Goal: Information Seeking & Learning: Learn about a topic

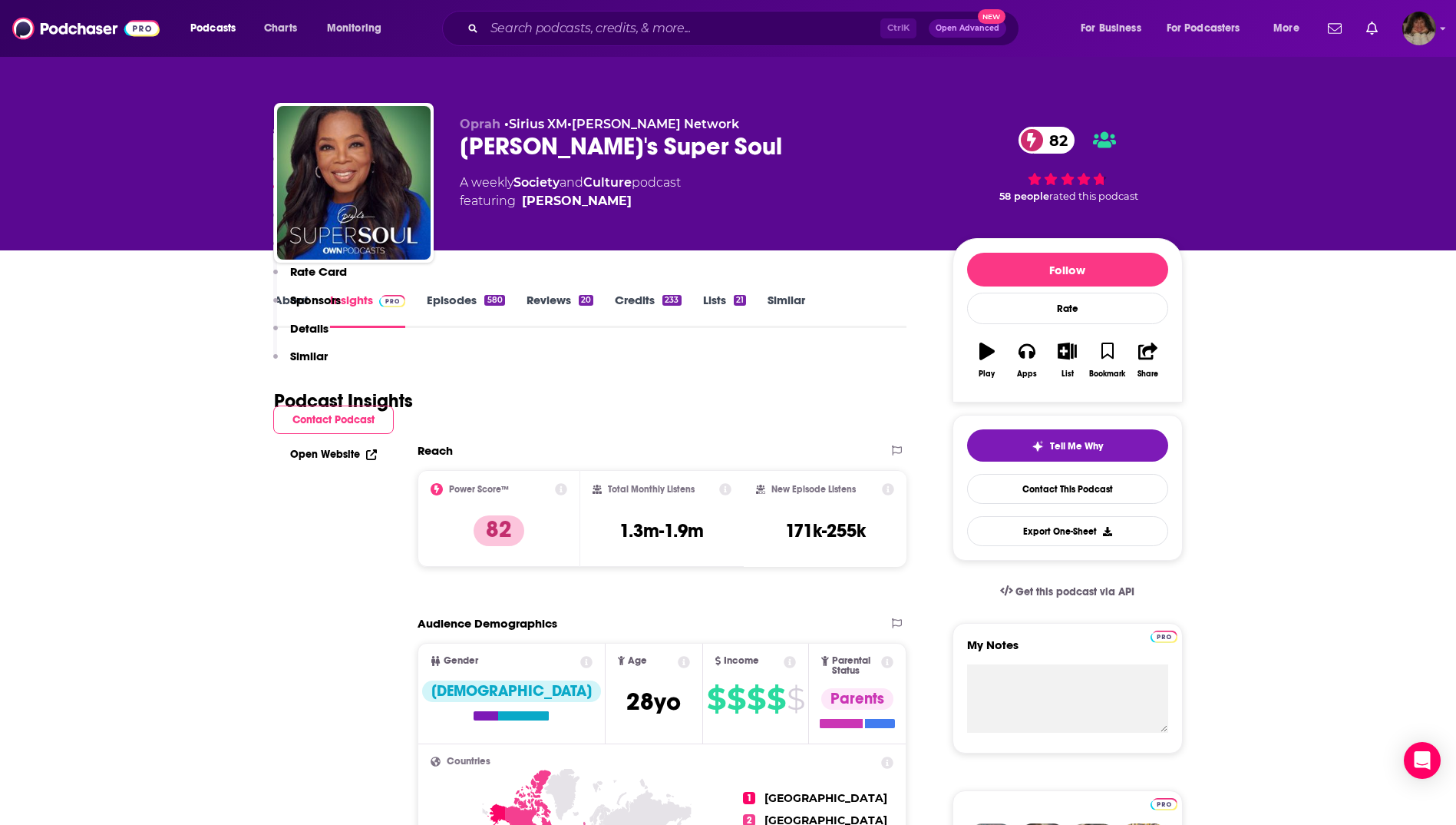
scroll to position [1229, 0]
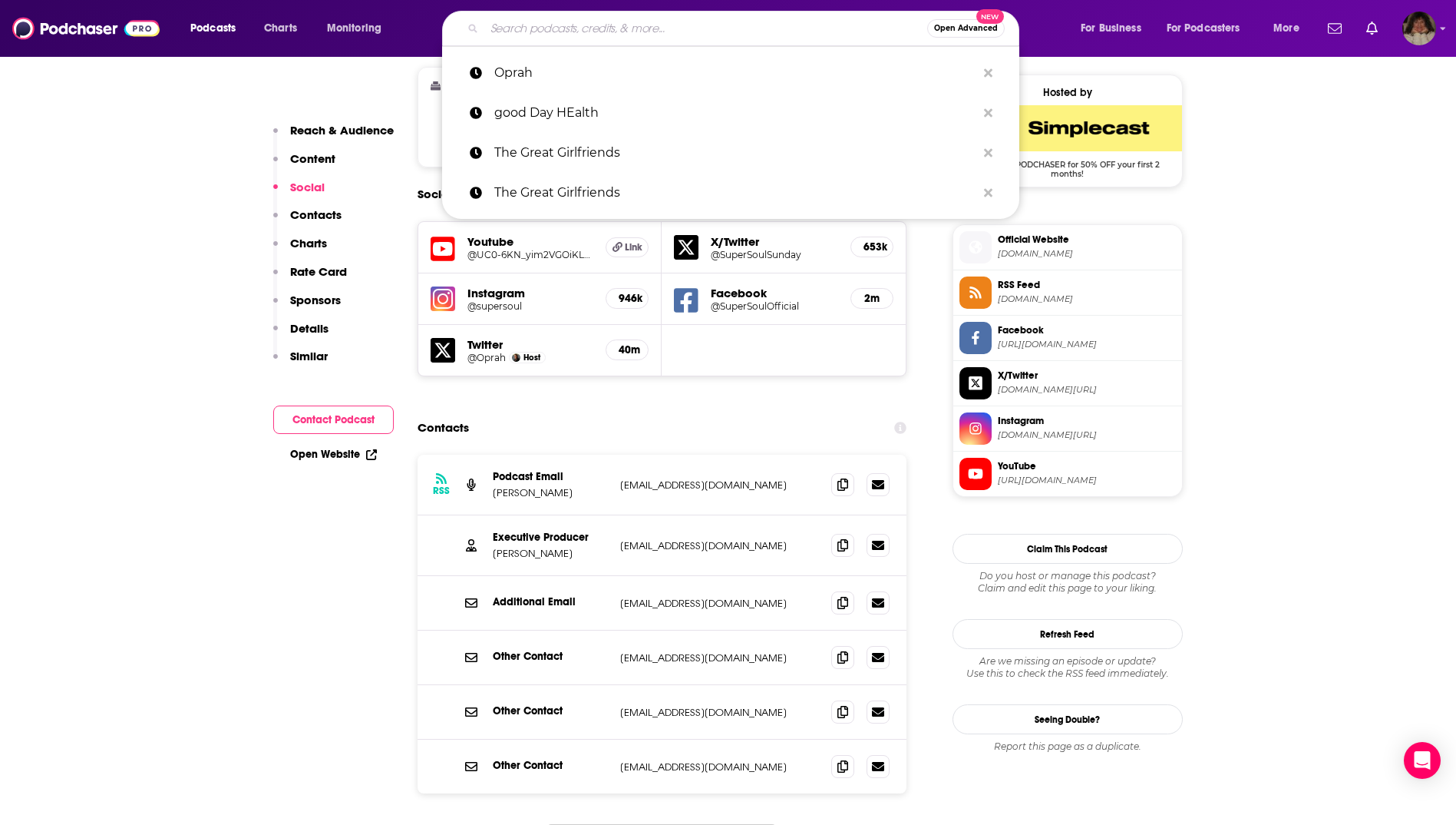
click at [696, 29] on input "Search podcasts, credits, & more..." at bounding box center [705, 28] width 443 height 24
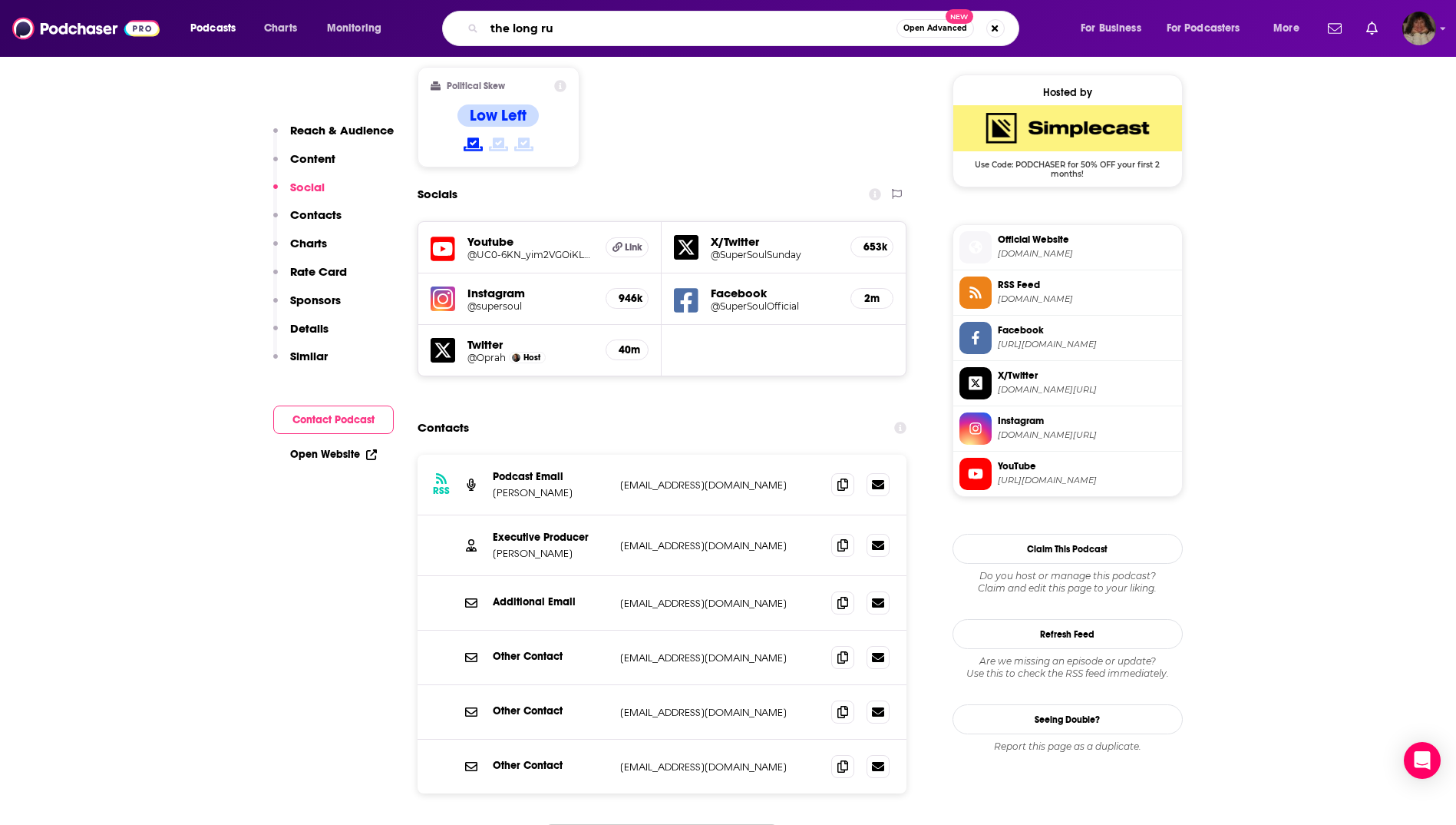
type input "the long run"
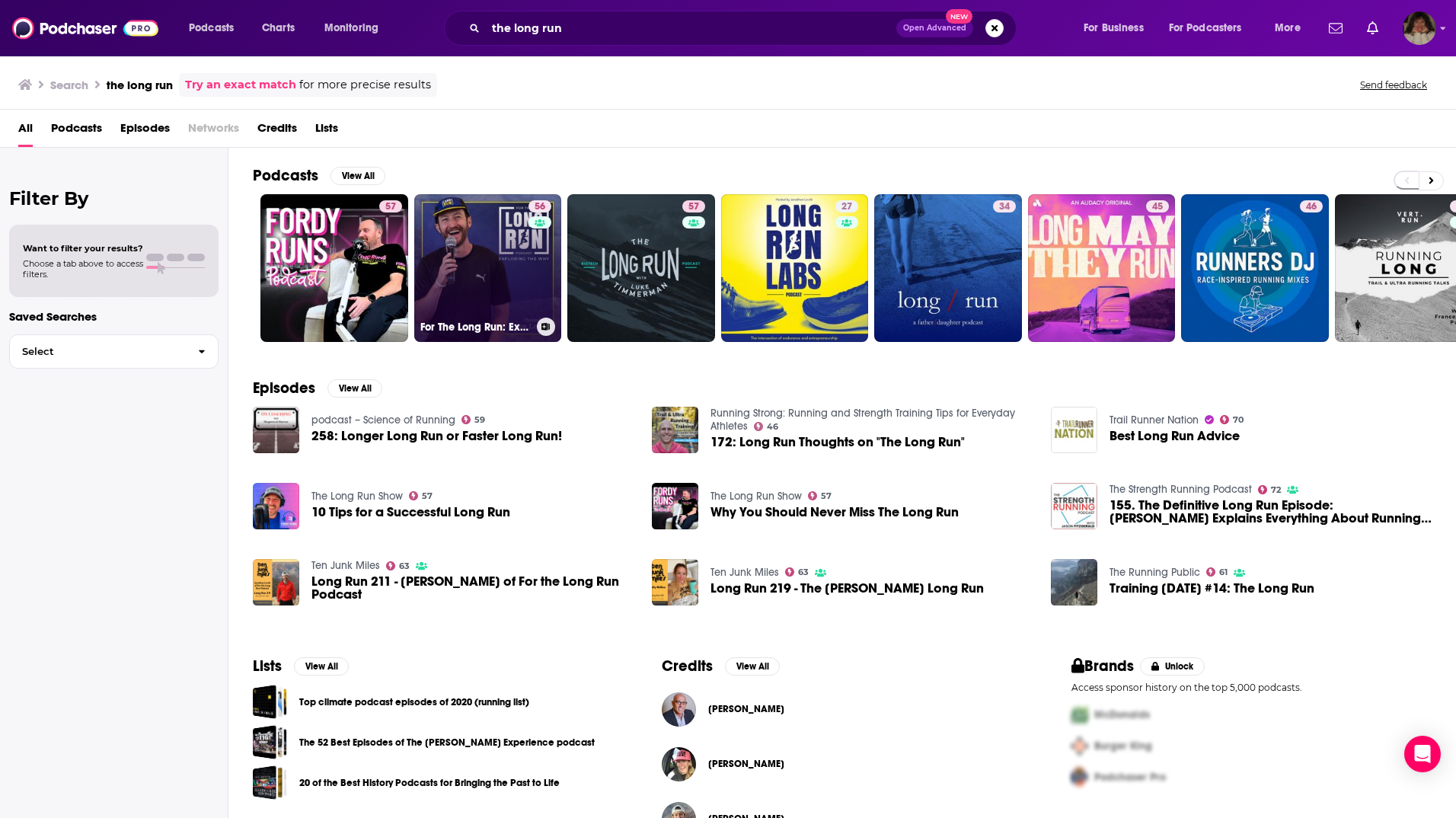
click at [483, 303] on link "56 For The Long Run: Exploring the Why Behind Running" at bounding box center [488, 268] width 148 height 148
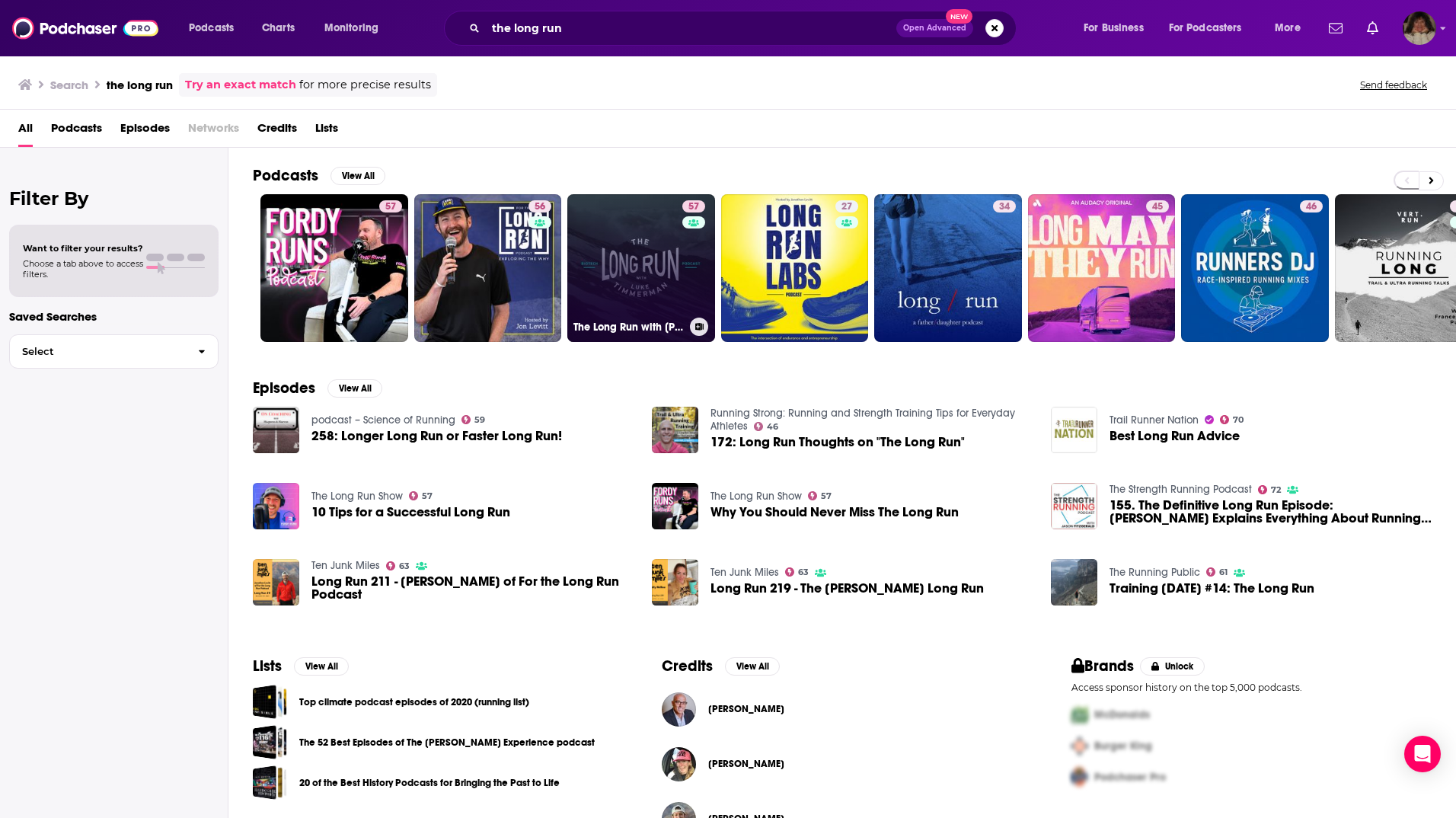
click at [644, 258] on link "57 The Long Run with [PERSON_NAME]" at bounding box center [641, 268] width 148 height 148
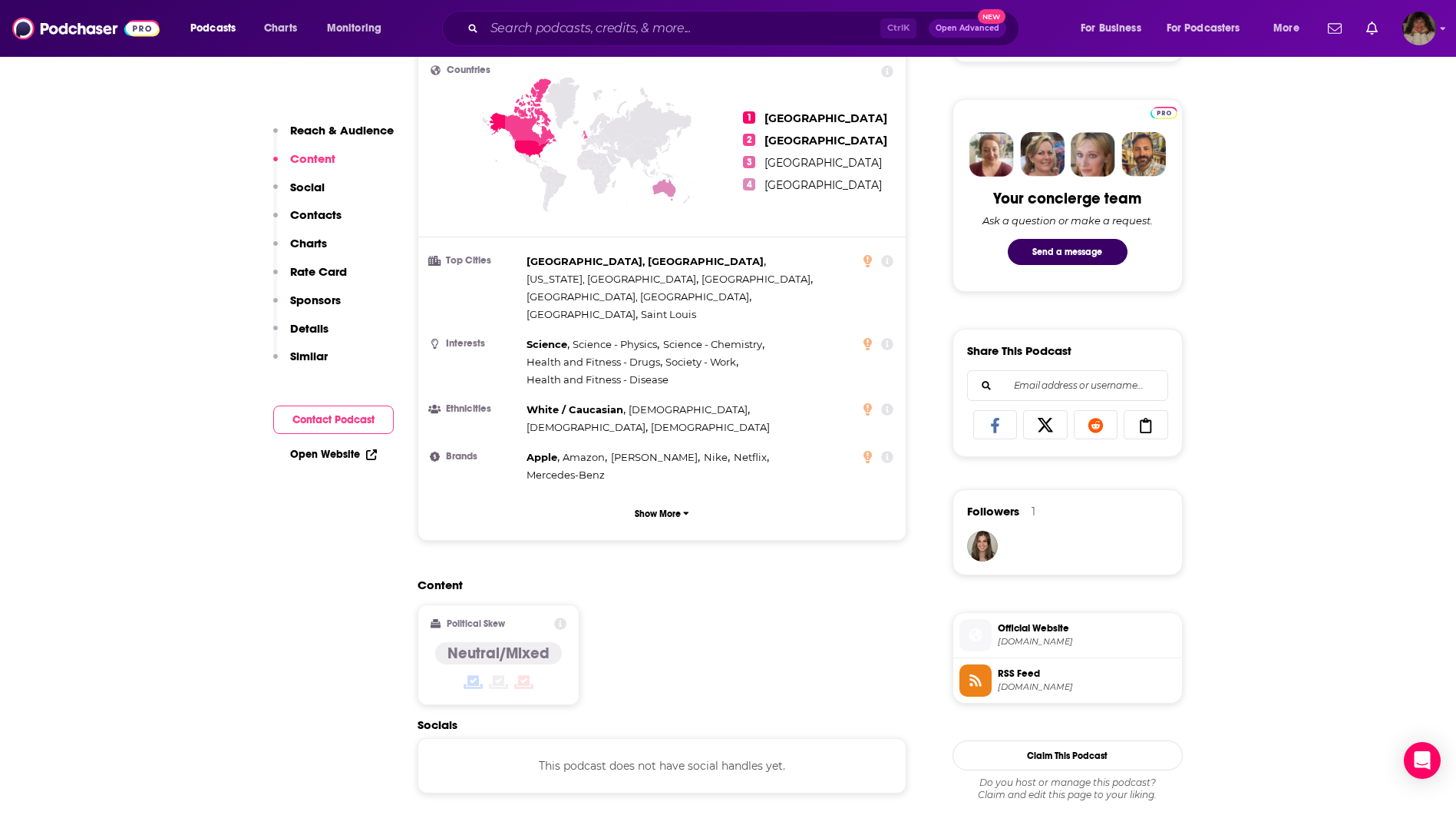
scroll to position [922, 0]
